Goal: Contribute content

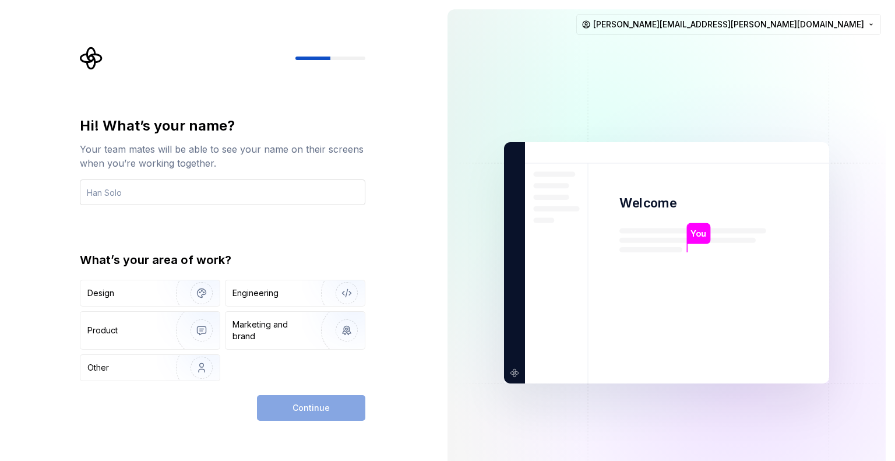
click at [255, 188] on input "text" at bounding box center [223, 193] width 286 height 26
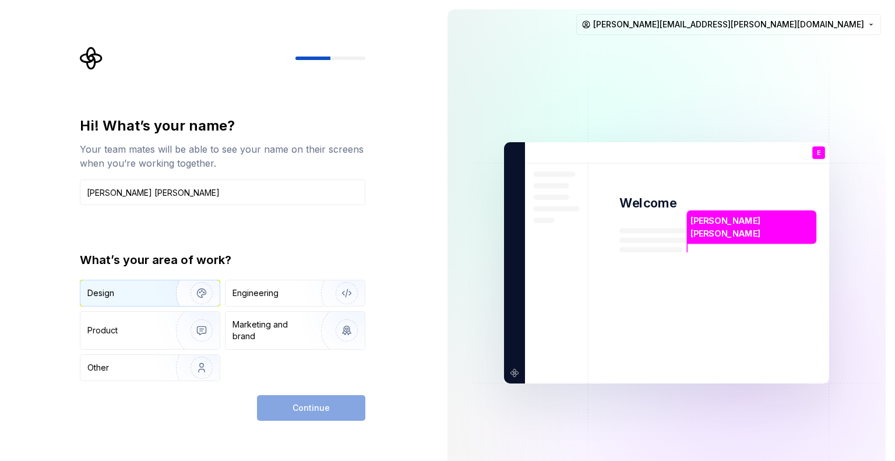
type input "[PERSON_NAME] [PERSON_NAME]"
click at [207, 291] on img "button" at bounding box center [194, 293] width 75 height 78
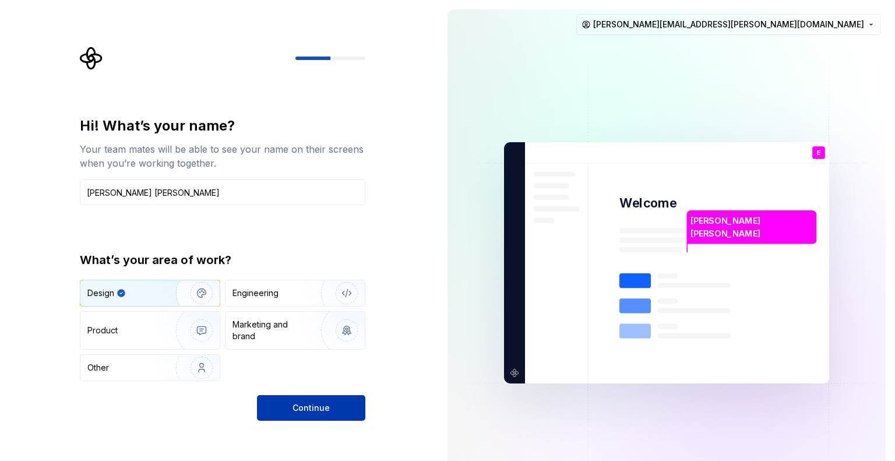
click at [320, 407] on span "Continue" at bounding box center [311, 408] width 37 height 12
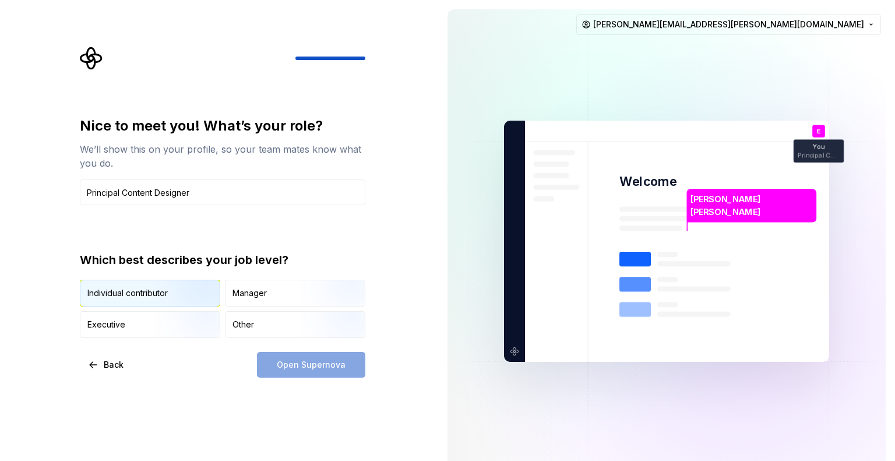
type input "Principal Content Designer"
click at [179, 289] on img "button" at bounding box center [191, 308] width 75 height 78
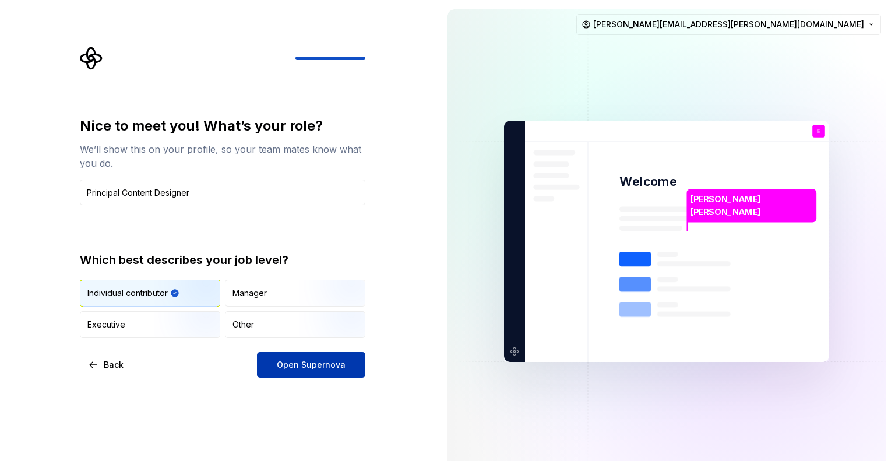
click at [334, 364] on span "Open Supernova" at bounding box center [311, 365] width 69 height 12
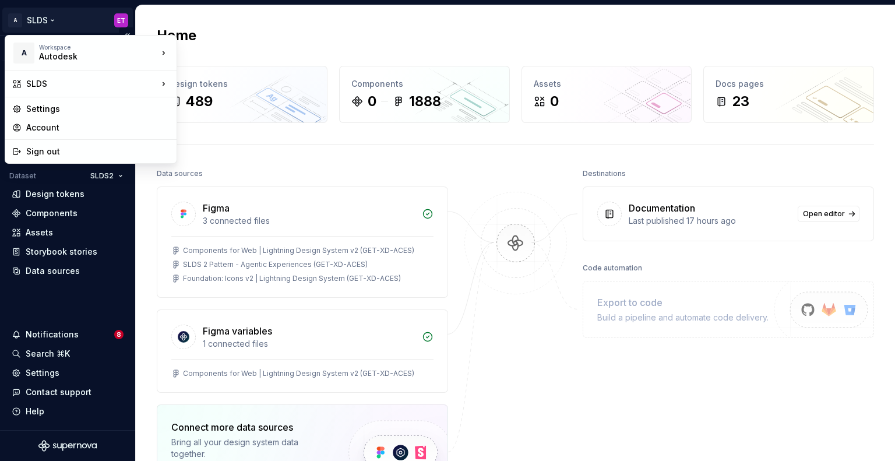
click at [52, 19] on html "A SLDS ET Version Current draft Home Documentation Analytics Code automation Da…" at bounding box center [447, 230] width 895 height 461
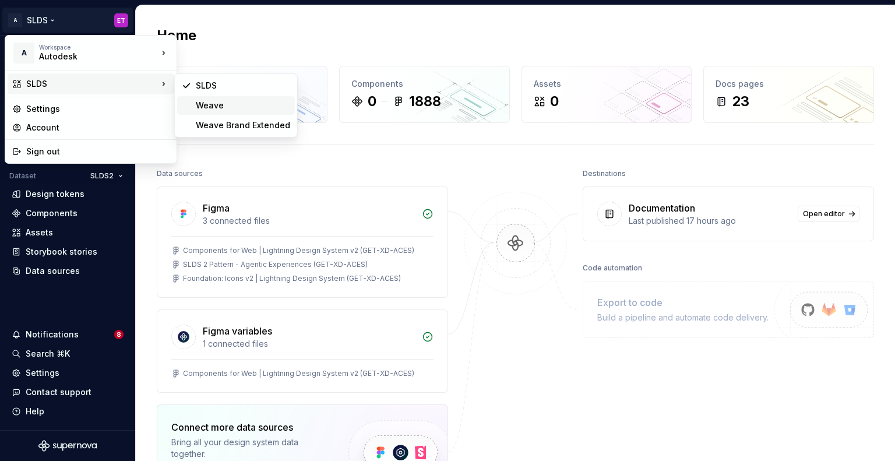
click at [271, 110] on div "Weave" at bounding box center [243, 106] width 94 height 12
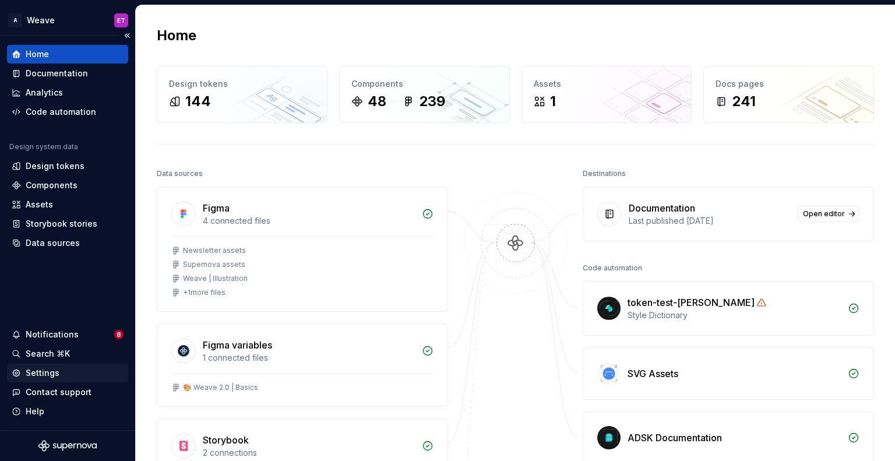
click at [68, 374] on div "Settings" at bounding box center [68, 373] width 112 height 12
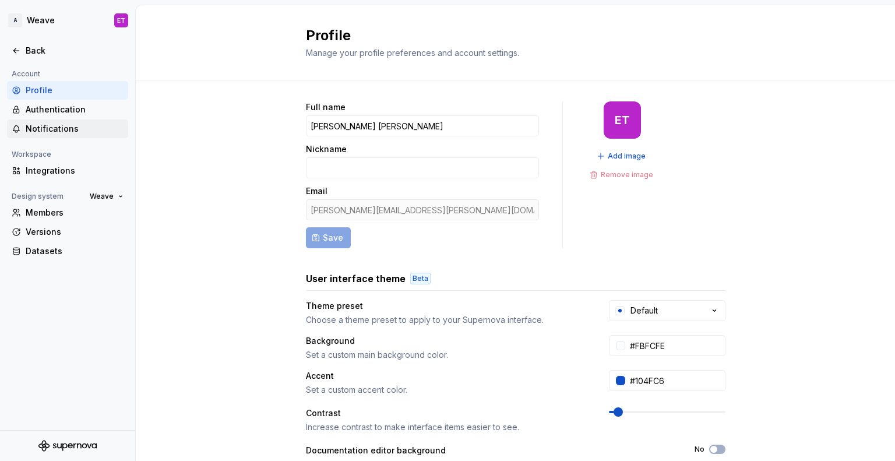
click at [57, 129] on div "Notifications" at bounding box center [75, 129] width 98 height 12
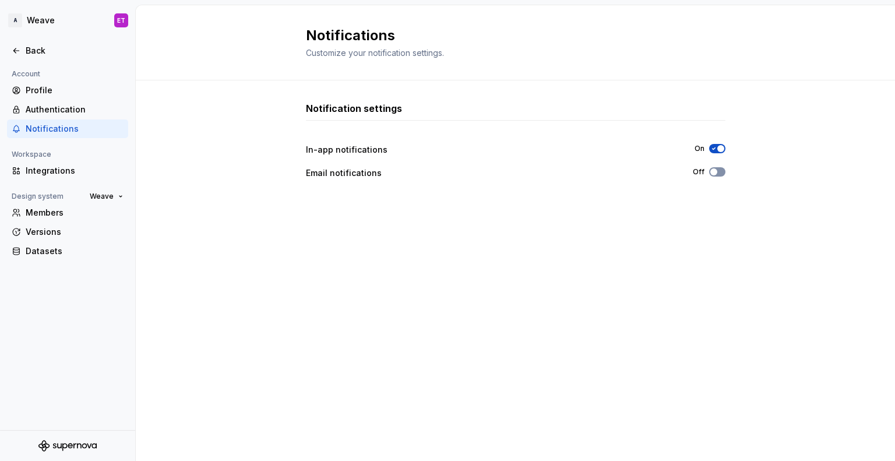
click at [599, 170] on icon "button" at bounding box center [713, 171] width 9 height 7
click at [599, 173] on button "Off" at bounding box center [717, 171] width 16 height 9
click at [22, 54] on div "Back" at bounding box center [68, 51] width 112 height 12
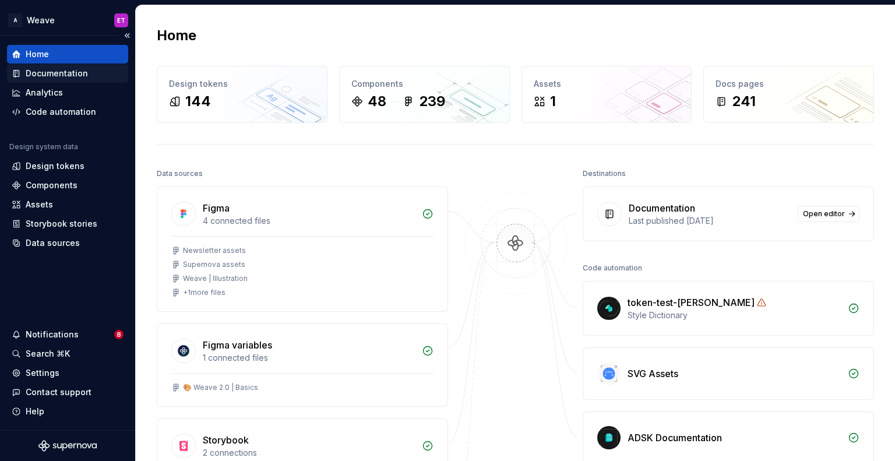
click at [99, 75] on div "Documentation" at bounding box center [68, 74] width 112 height 12
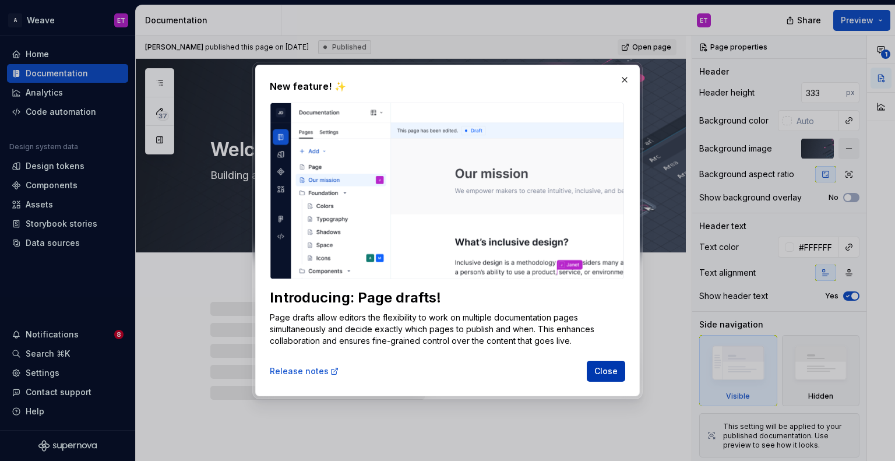
click at [599, 371] on span "Close" at bounding box center [606, 372] width 23 height 12
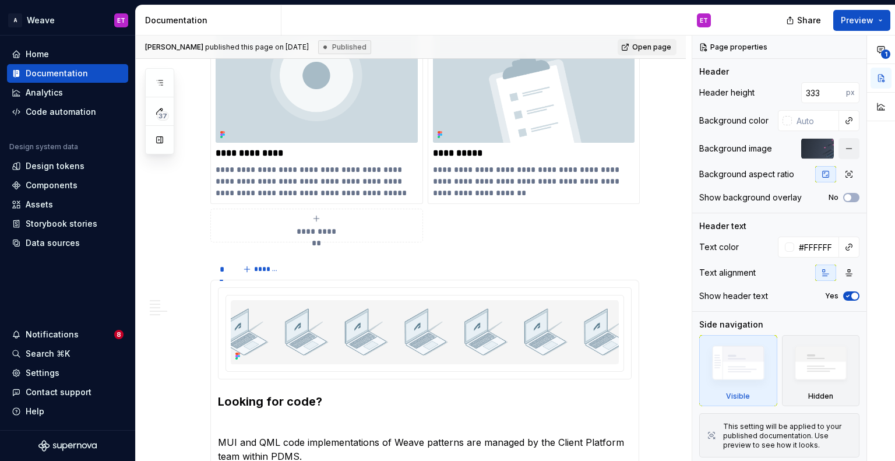
scroll to position [473, 0]
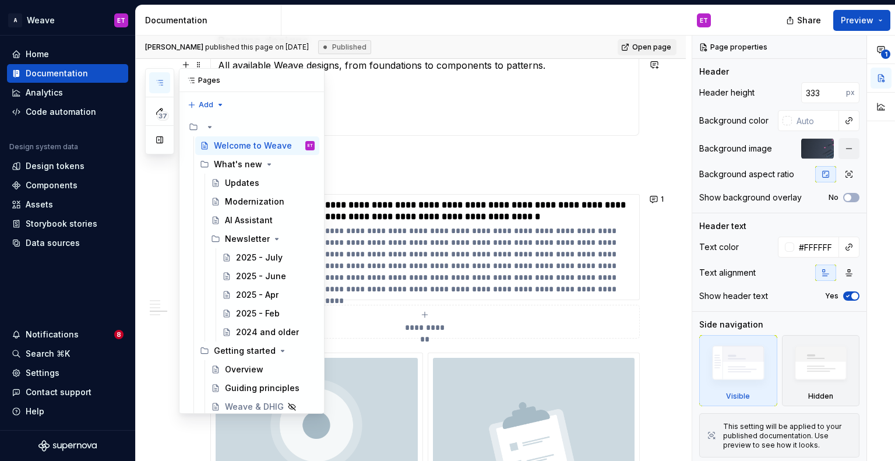
click at [160, 82] on icon "button" at bounding box center [159, 82] width 9 height 9
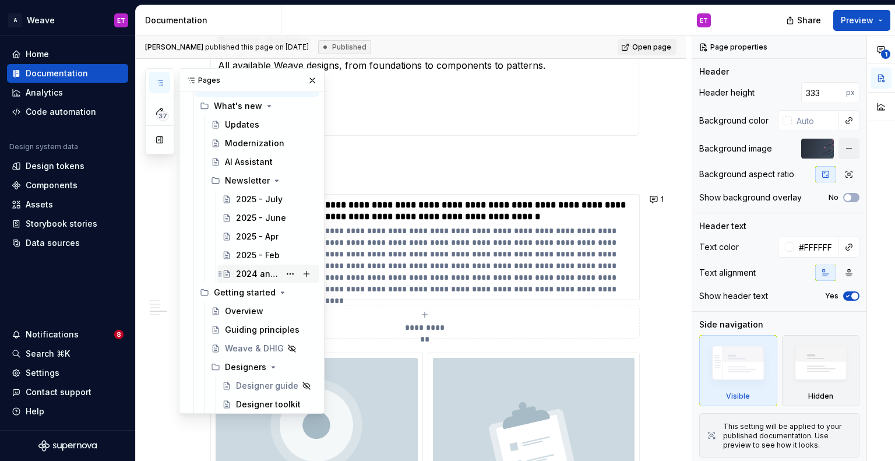
scroll to position [0, 0]
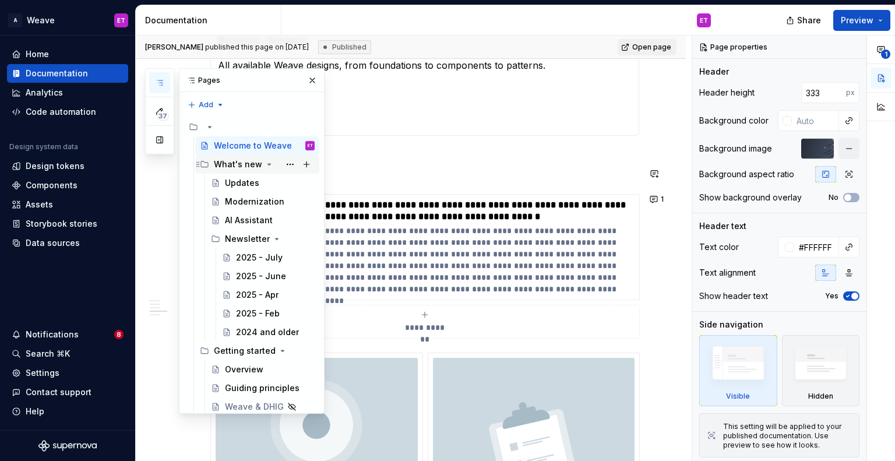
click at [265, 166] on icon "Page tree" at bounding box center [269, 164] width 9 height 9
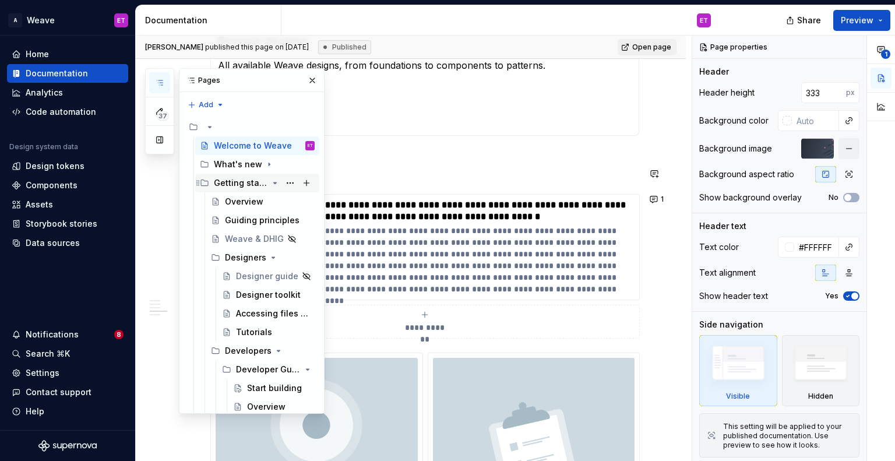
click at [270, 181] on icon "Page tree" at bounding box center [274, 182] width 9 height 9
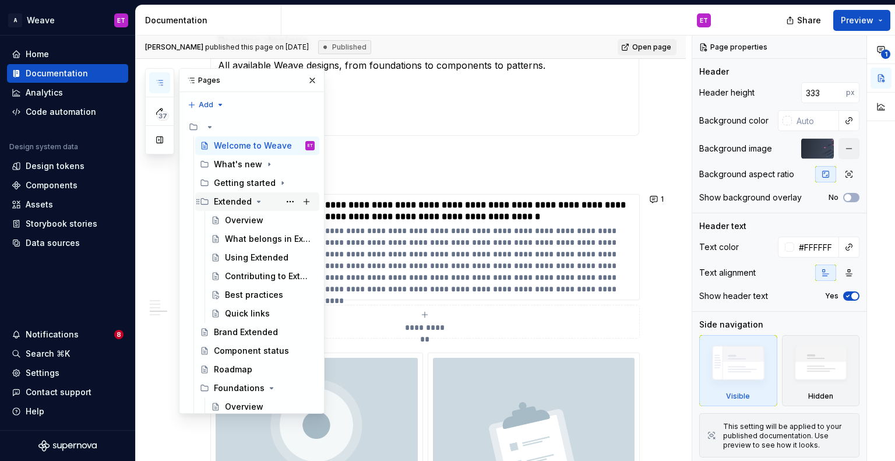
click at [256, 204] on icon "Page tree" at bounding box center [258, 201] width 9 height 9
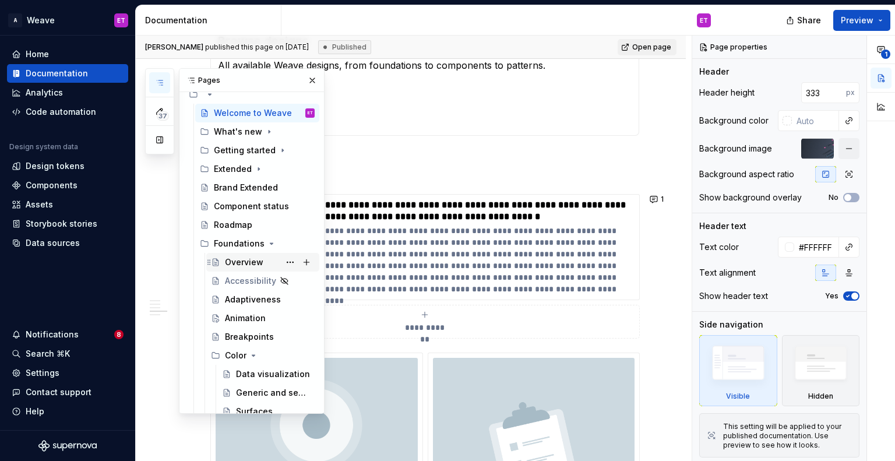
scroll to position [58, 0]
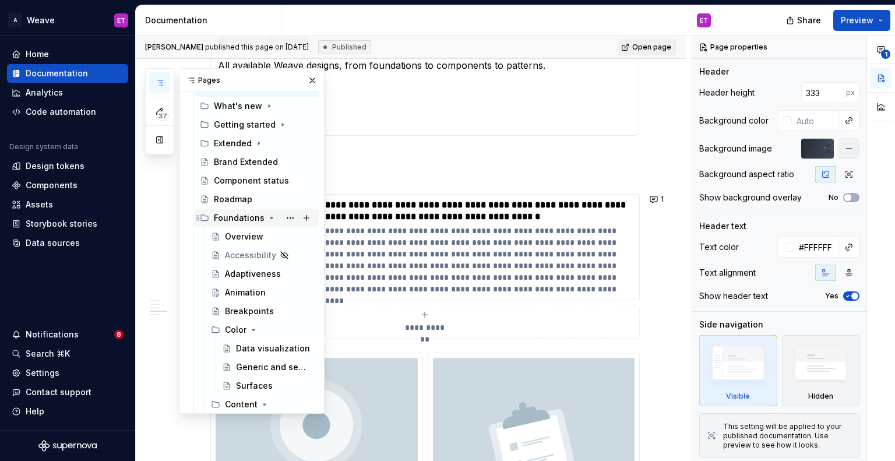
click at [268, 222] on icon "Page tree" at bounding box center [271, 217] width 9 height 9
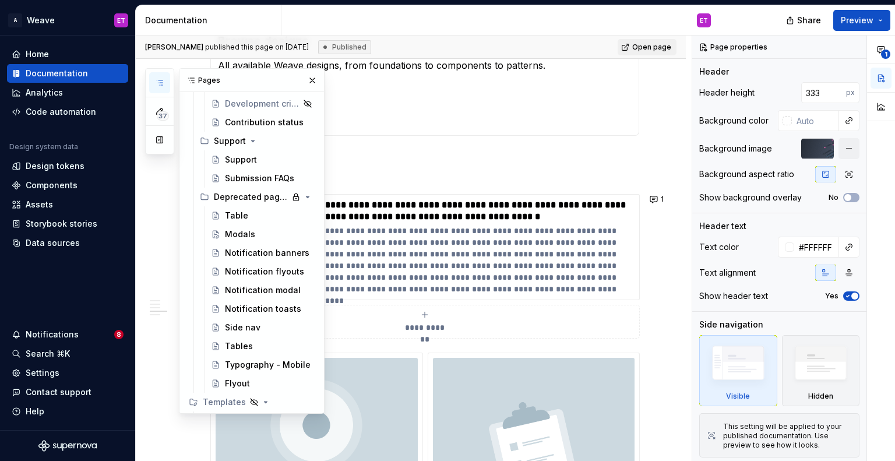
scroll to position [3642, 0]
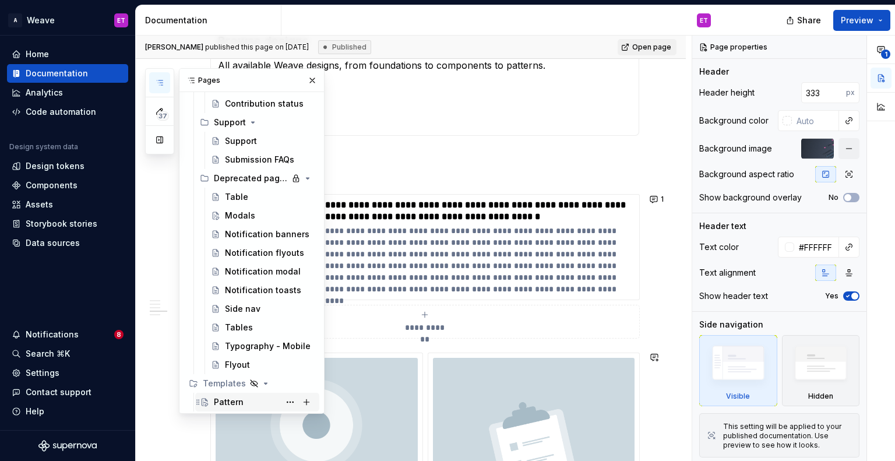
click at [236, 400] on div "Pattern" at bounding box center [229, 402] width 30 height 12
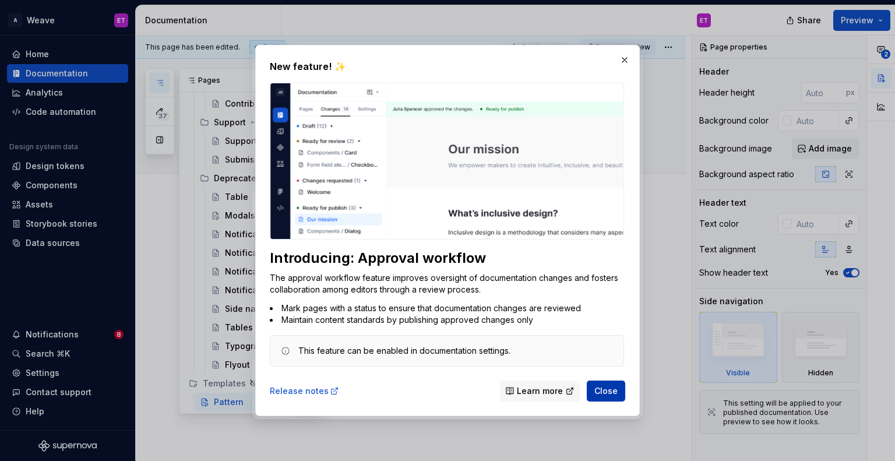
click at [599, 381] on button "Close" at bounding box center [606, 391] width 38 height 21
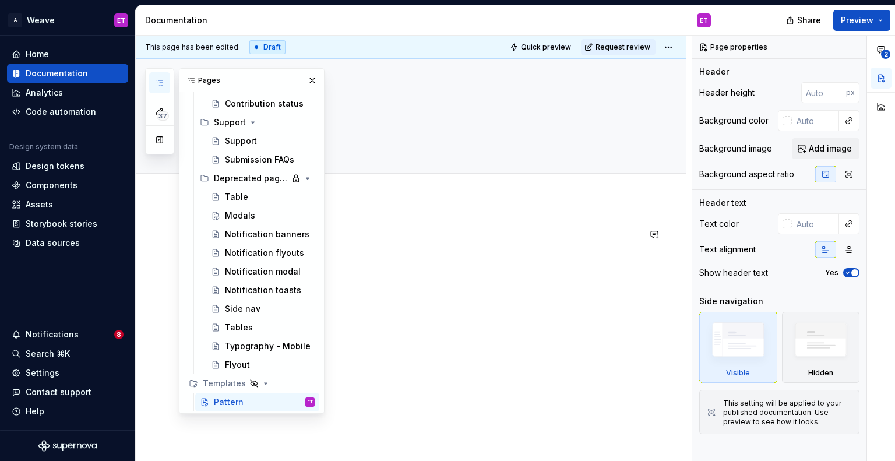
click at [420, 240] on p at bounding box center [424, 234] width 429 height 14
click at [369, 279] on div at bounding box center [424, 256] width 429 height 58
click at [599, 230] on button "button" at bounding box center [655, 234] width 16 height 16
click at [553, 325] on div at bounding box center [411, 311] width 550 height 224
click at [461, 267] on div at bounding box center [424, 249] width 429 height 44
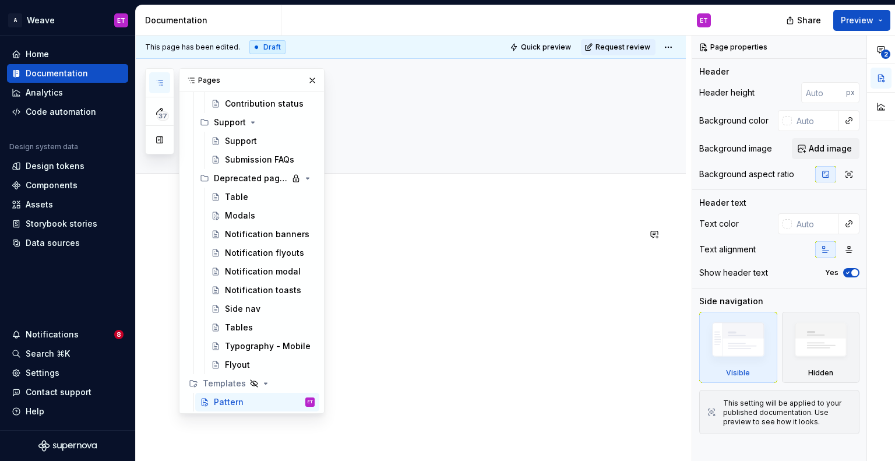
click at [461, 267] on div at bounding box center [424, 249] width 429 height 44
click at [384, 303] on div at bounding box center [411, 311] width 550 height 224
click at [311, 79] on button "button" at bounding box center [312, 80] width 16 height 16
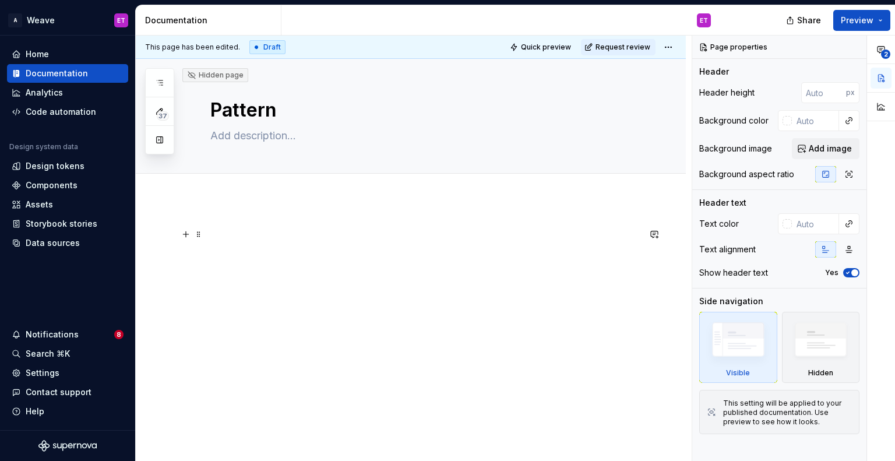
click at [226, 234] on p at bounding box center [424, 234] width 429 height 14
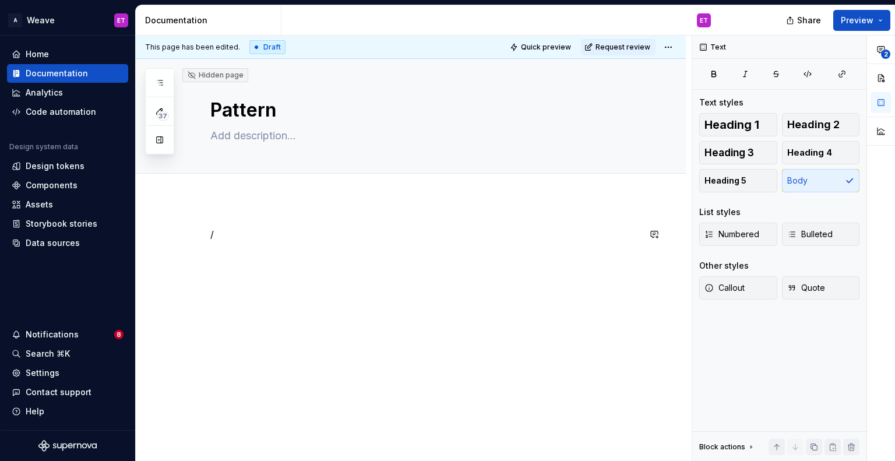
click at [599, 230] on p "/" at bounding box center [424, 234] width 429 height 14
type textarea "*"
